Goal: Use online tool/utility: Utilize a website feature to perform a specific function

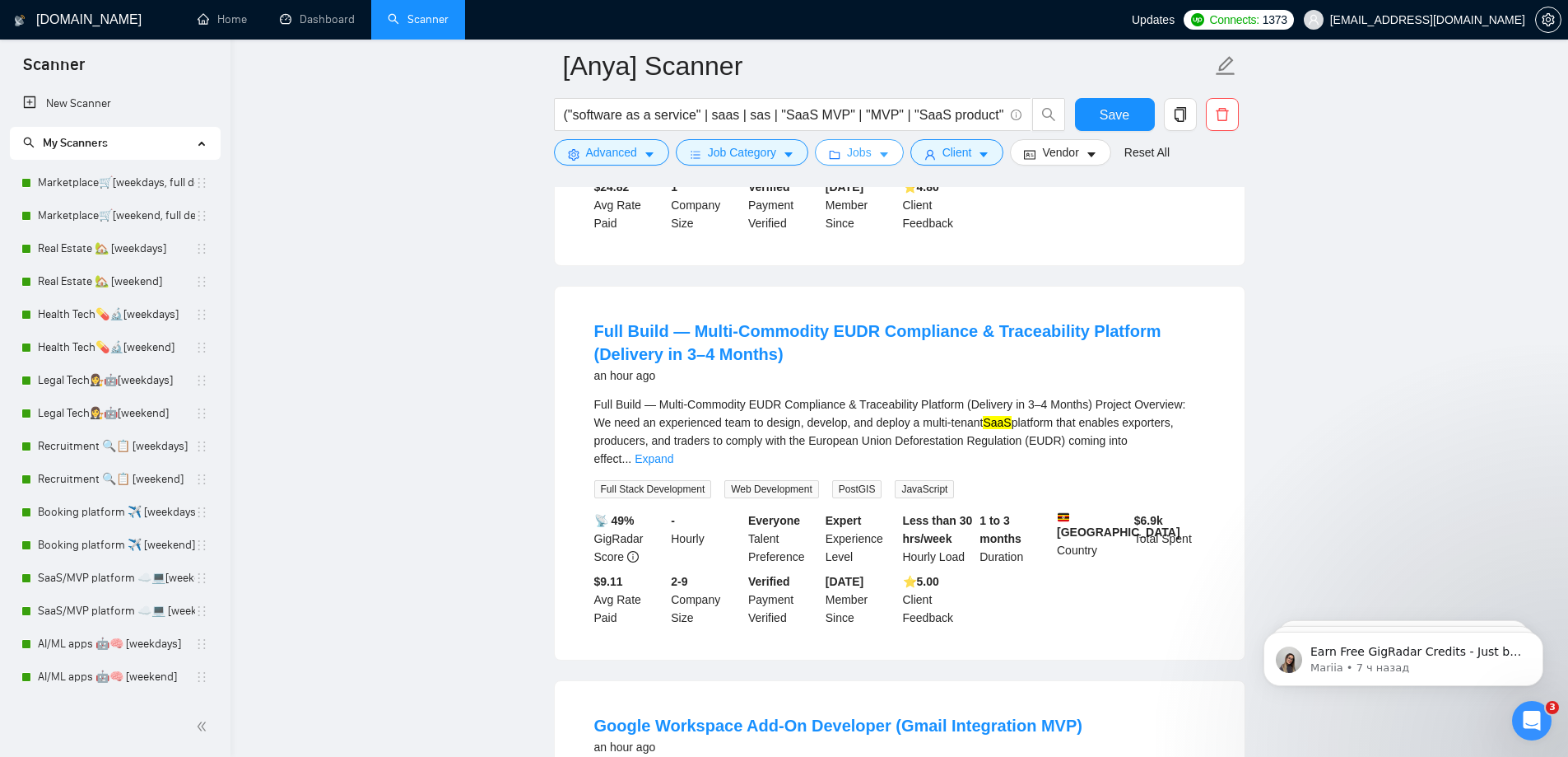
scroll to position [128, 0]
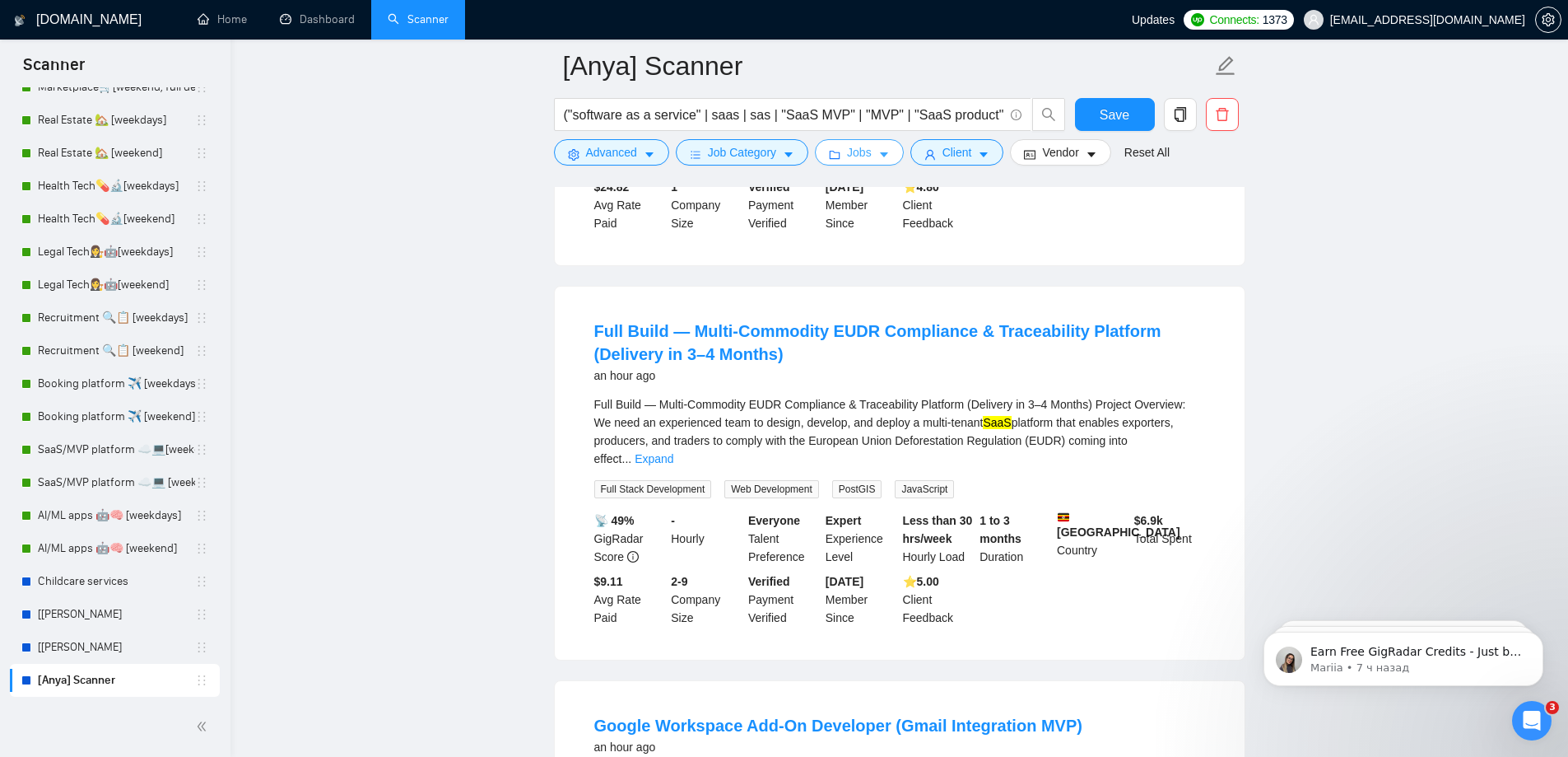
click at [834, 151] on icon "folder" at bounding box center [835, 155] width 12 height 12
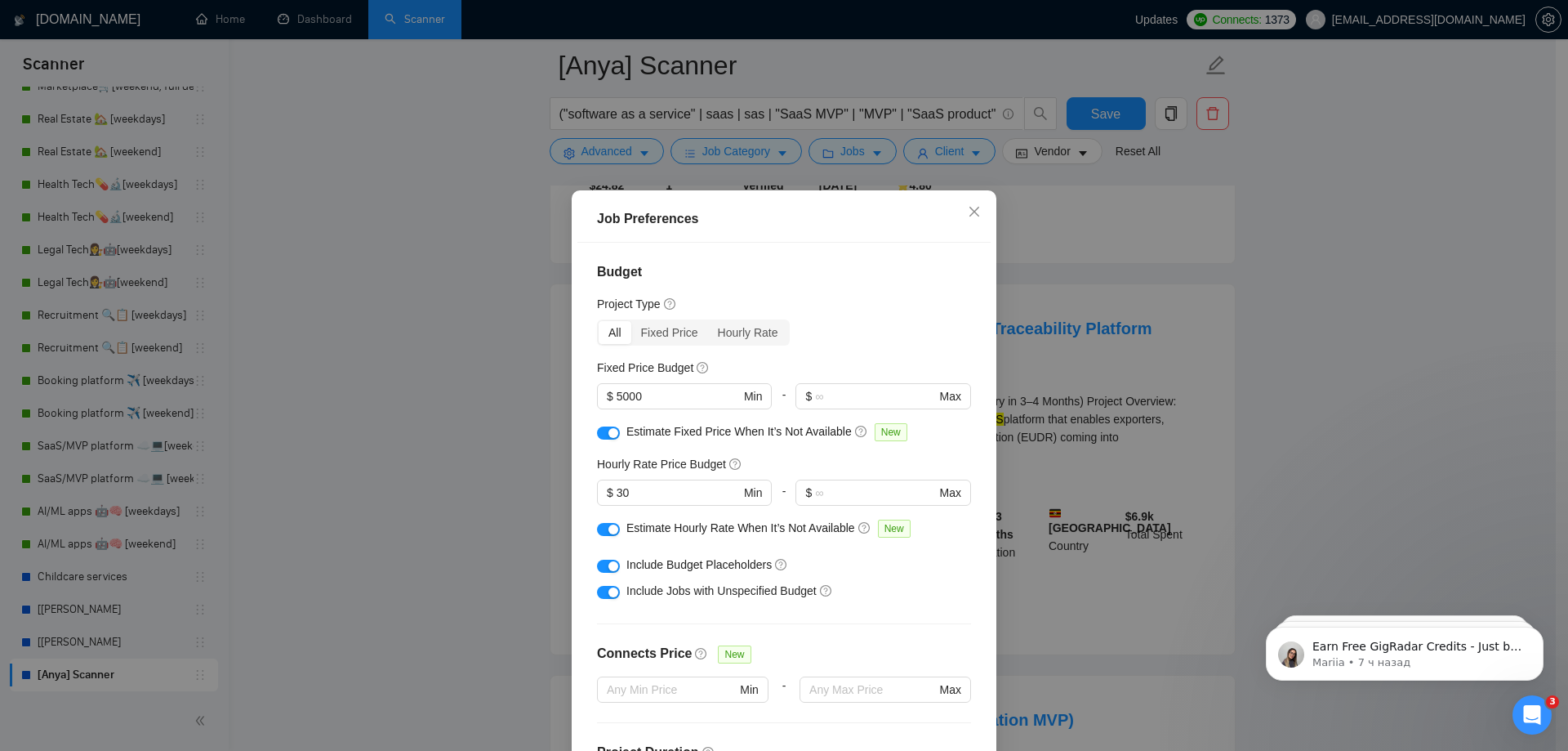
click at [843, 150] on div "Job Preferences Budget Project Type All Fixed Price Hourly Rate Fixed Price Bud…" at bounding box center [784, 375] width 1568 height 751
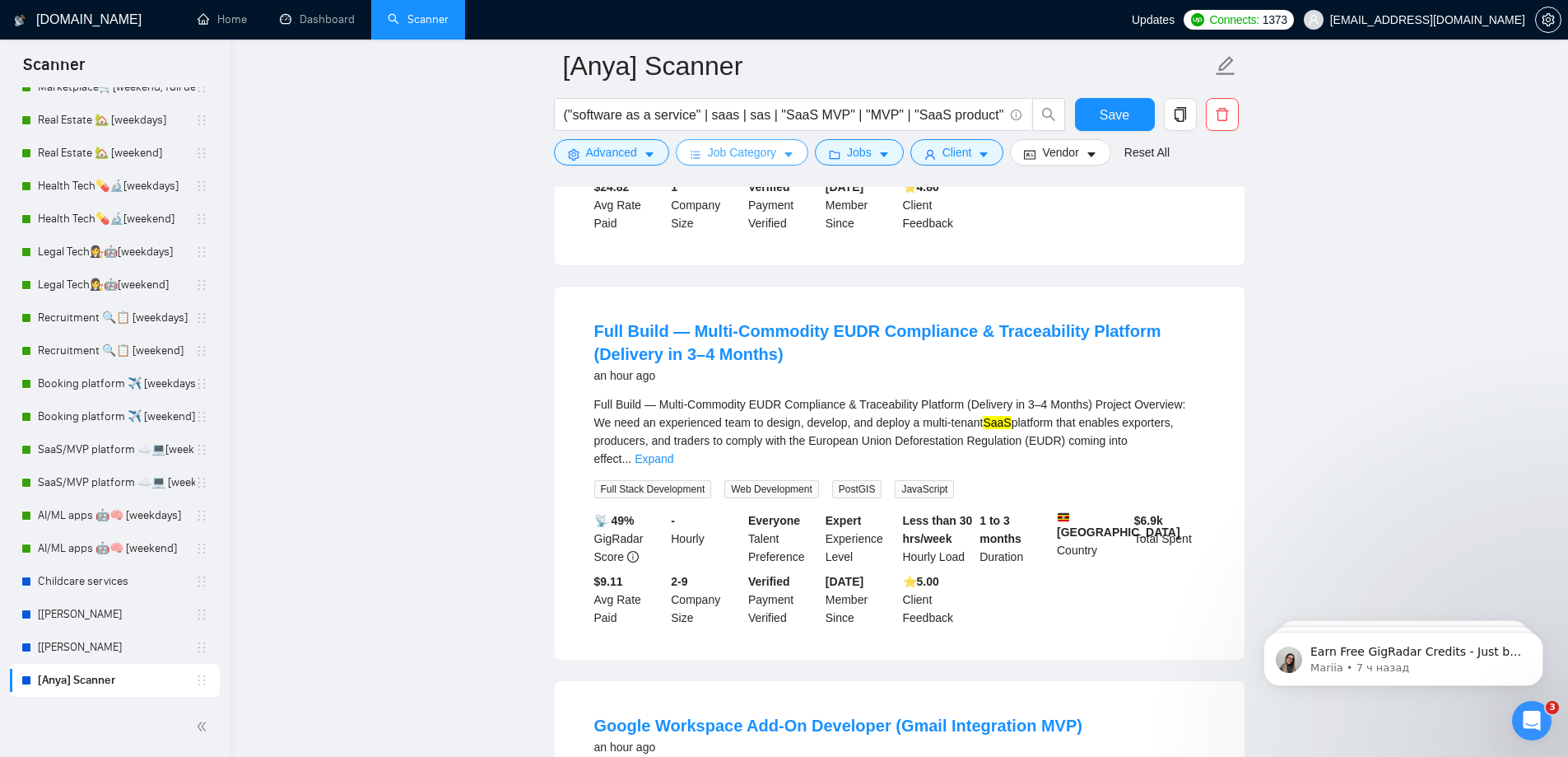
click at [736, 144] on span "Job Category" at bounding box center [742, 152] width 68 height 18
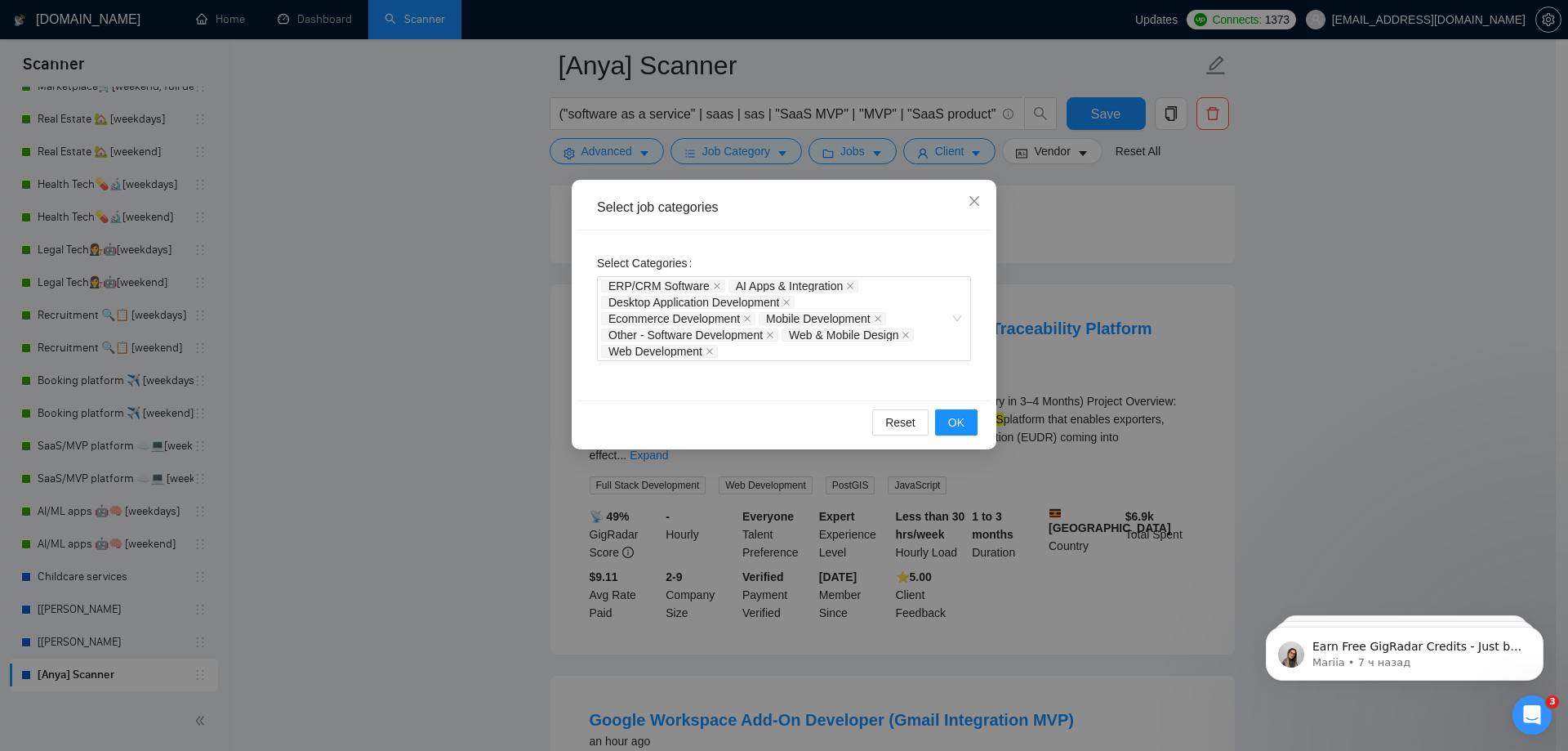
click at [624, 143] on div "Select job categories Select Categories ERP/CRM Software AI Apps & Integration …" at bounding box center [784, 375] width 1568 height 751
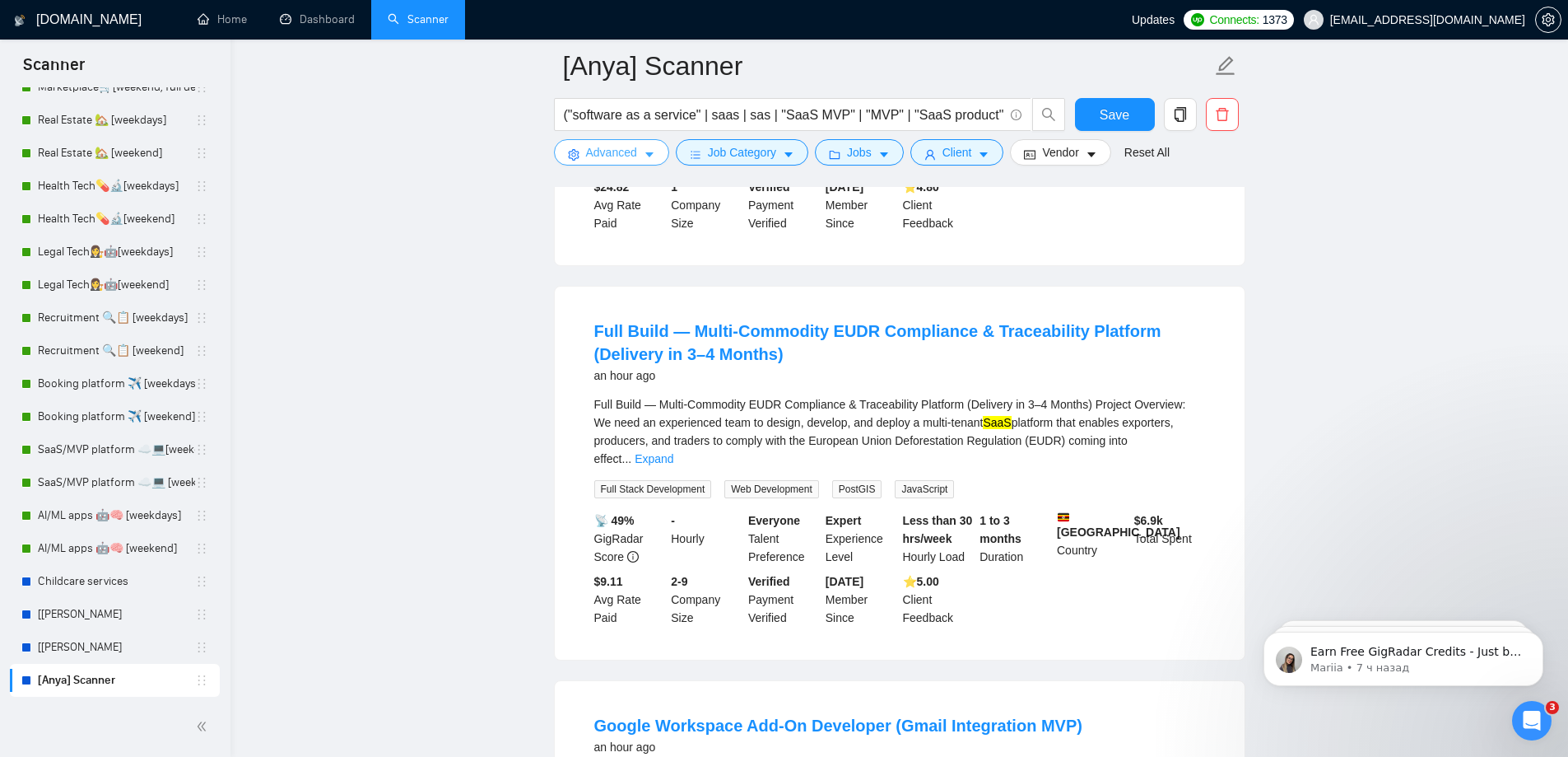
click at [623, 145] on span "Advanced" at bounding box center [611, 152] width 51 height 18
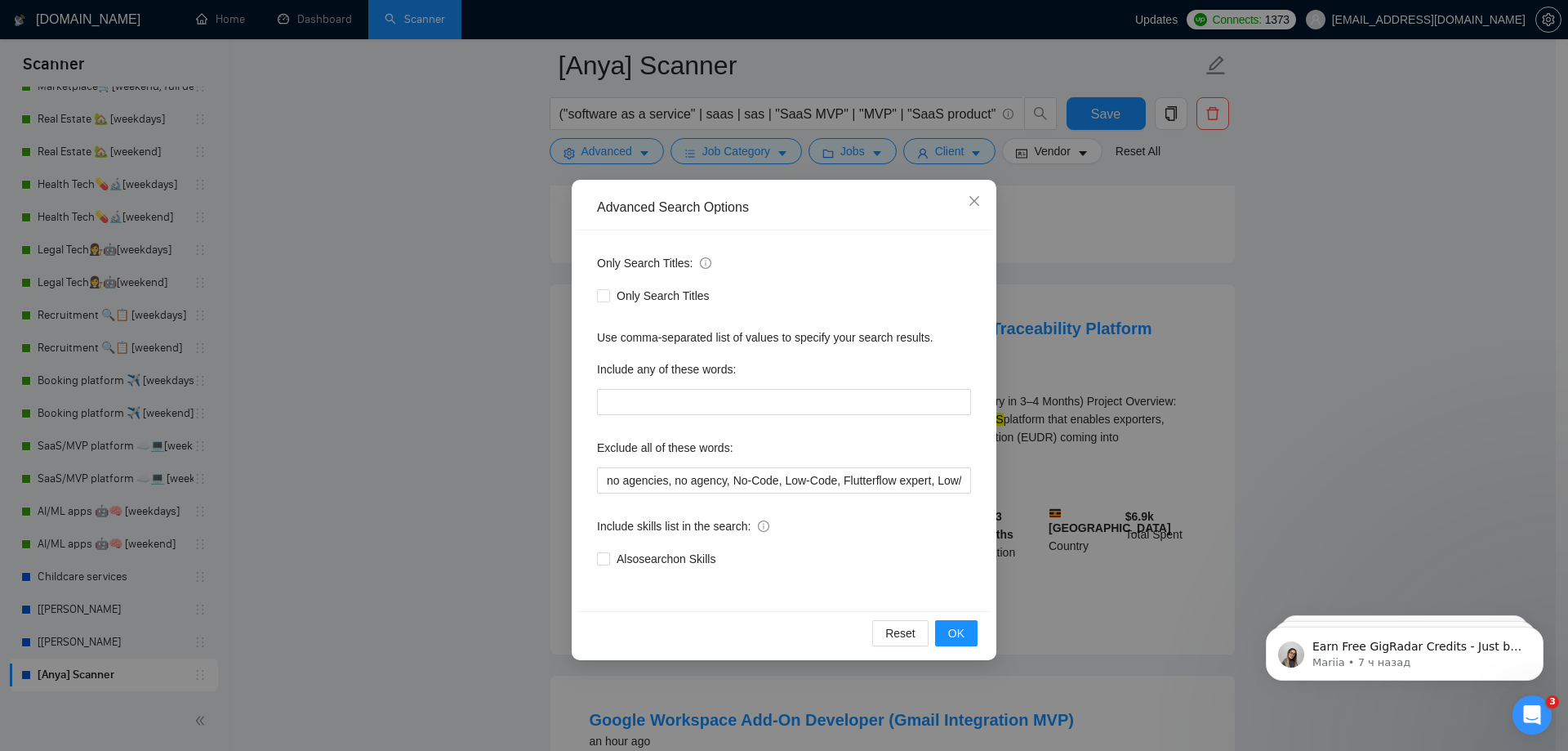
click at [1062, 205] on div "Advanced Search Options Only Search Titles: Only Search Titles Use comma-separa…" at bounding box center [784, 375] width 1568 height 751
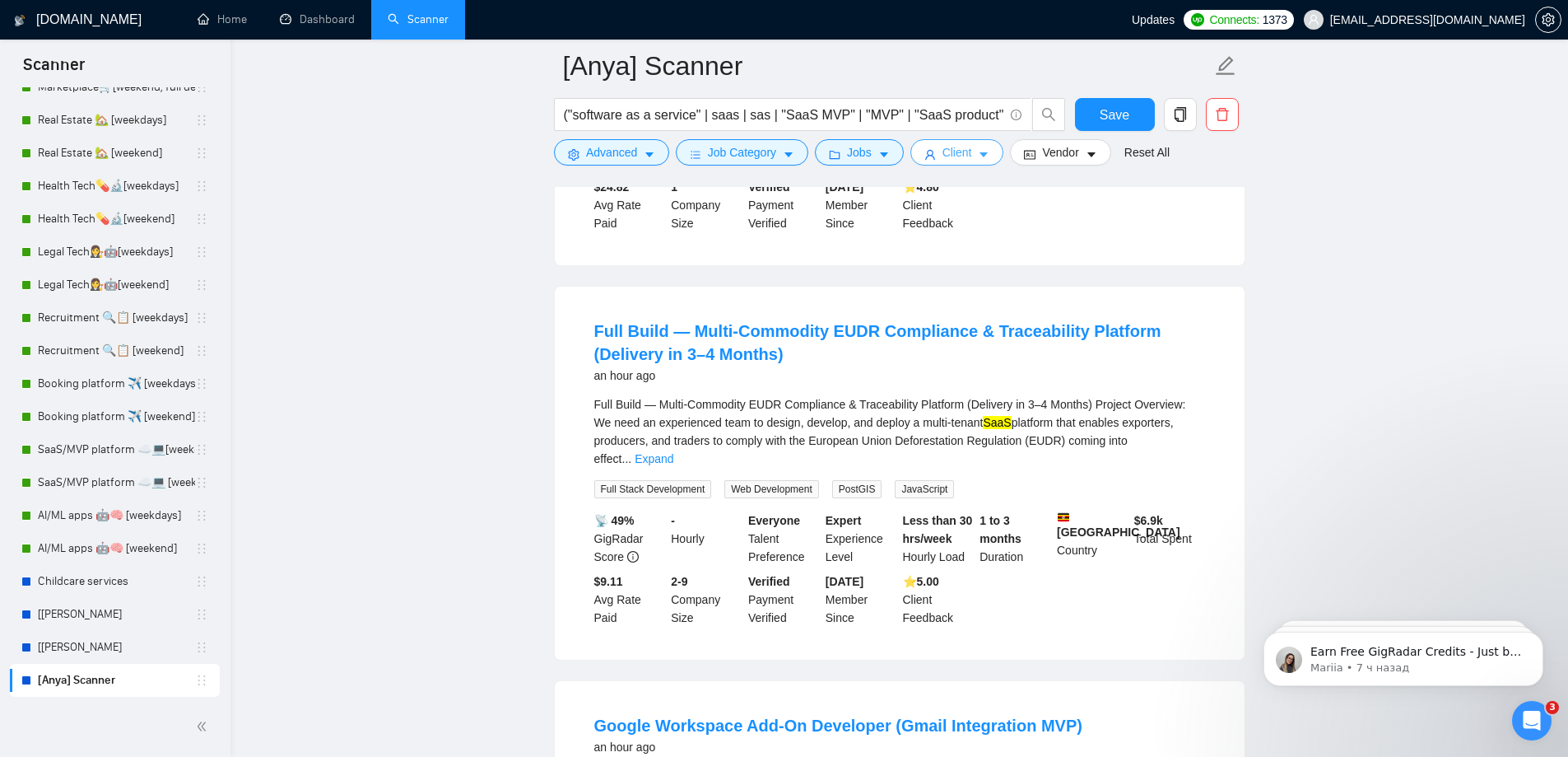
click at [951, 147] on span "Client" at bounding box center [957, 152] width 30 height 18
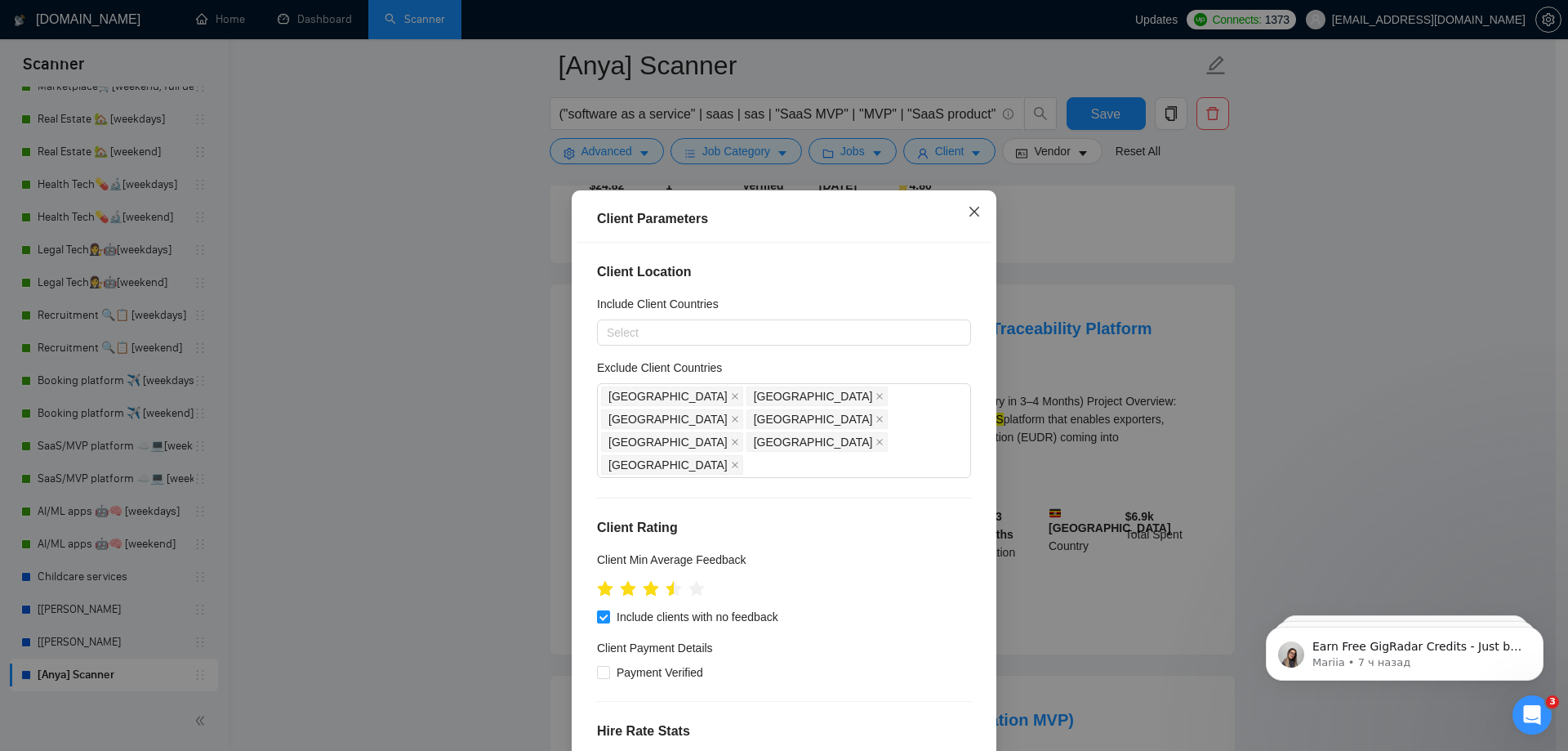
click at [969, 211] on icon "close" at bounding box center [974, 211] width 10 height 10
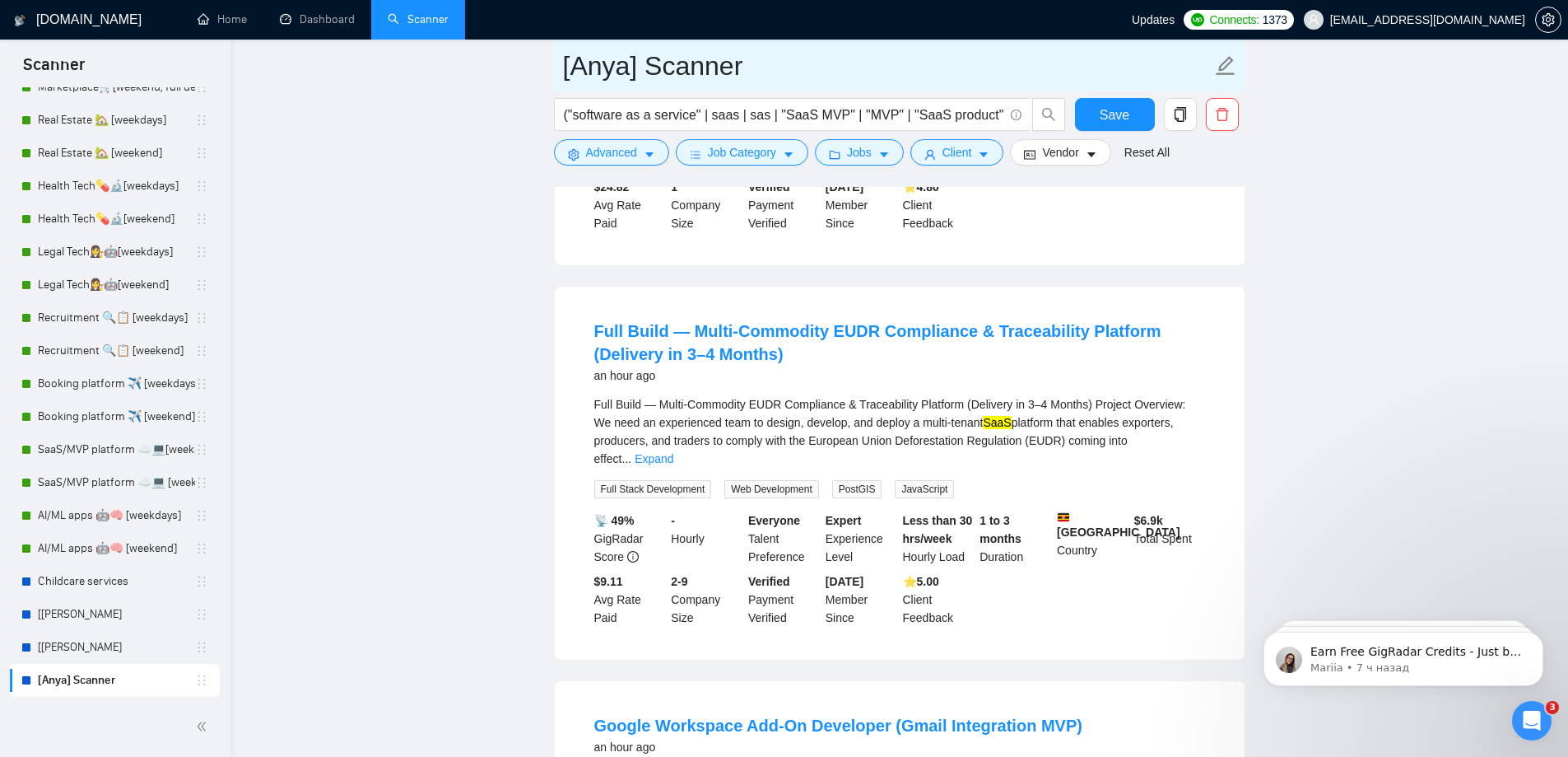
click at [1228, 67] on icon "edit" at bounding box center [1226, 66] width 19 height 19
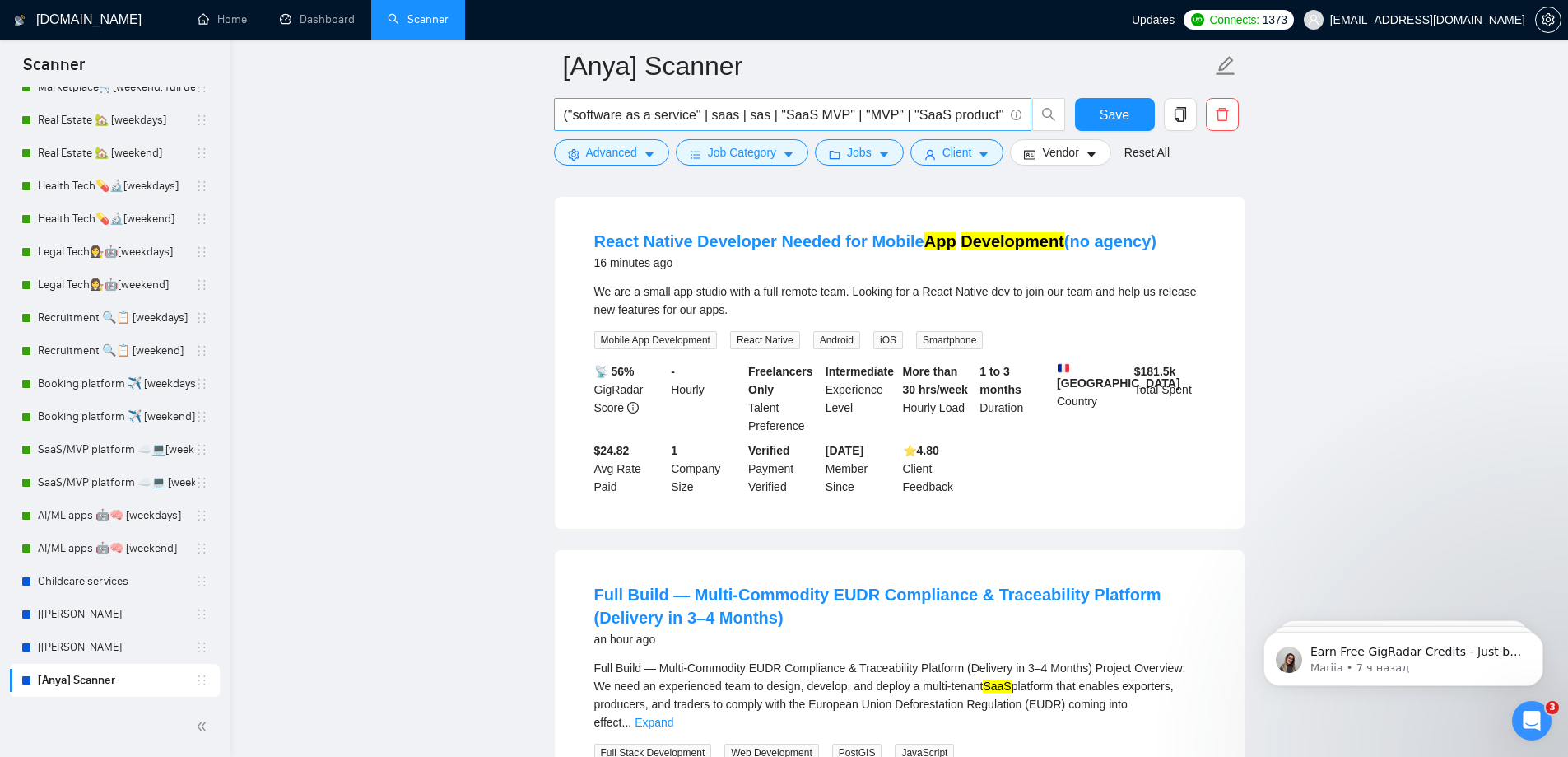
click at [970, 113] on input "("software as a service" | saas | sas | "SaaS MVP" | "MVP" | "SaaS product" | "…" at bounding box center [784, 114] width 439 height 20
click at [1108, 116] on span "Save" at bounding box center [1114, 114] width 30 height 20
